Goal: Navigation & Orientation: Find specific page/section

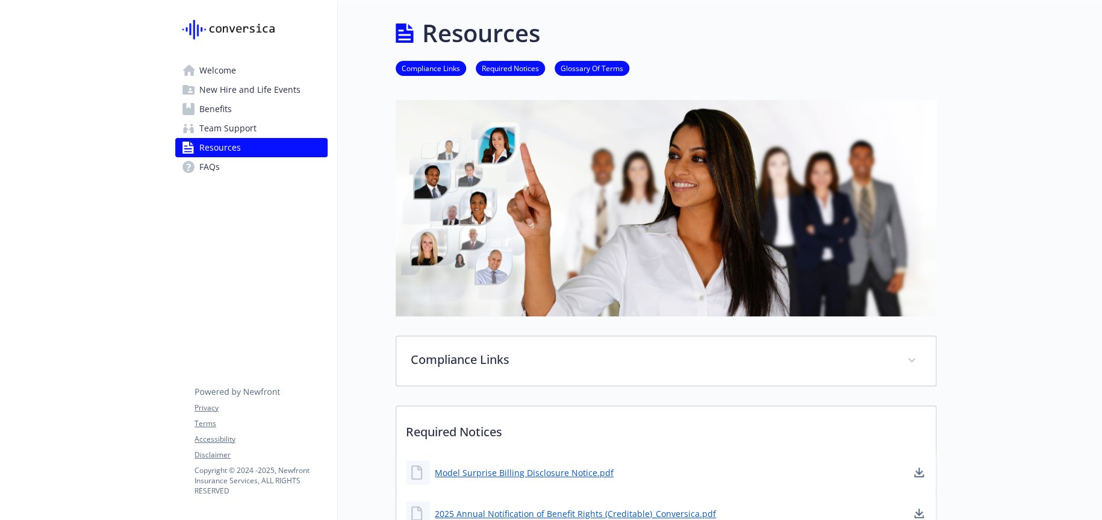
click at [197, 72] on link "Welcome" at bounding box center [251, 70] width 152 height 19
